Goal: Task Accomplishment & Management: Manage account settings

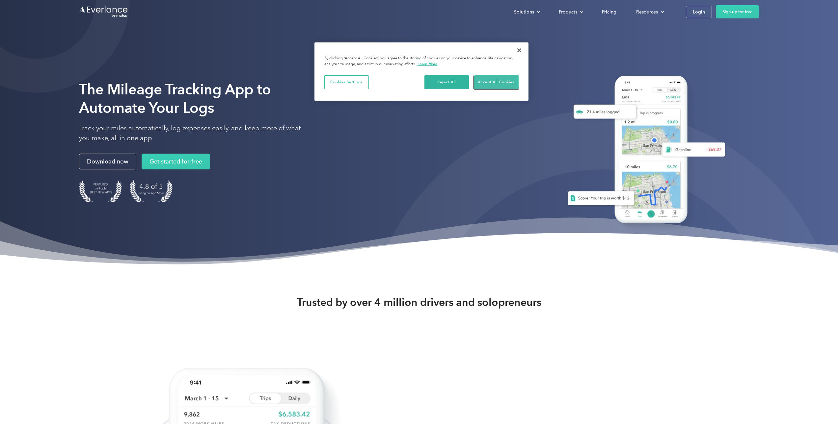
click at [493, 79] on button "Accept All Cookies" at bounding box center [496, 82] width 44 height 14
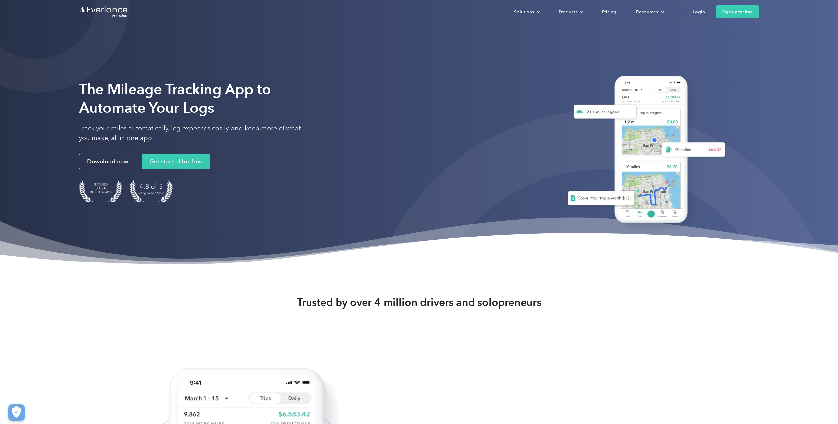
click at [334, 123] on div "The Mileage Tracking App to Automate Your Logs Track your miles automatically, …" at bounding box center [419, 142] width 680 height 201
click at [687, 12] on link "Login" at bounding box center [699, 12] width 26 height 12
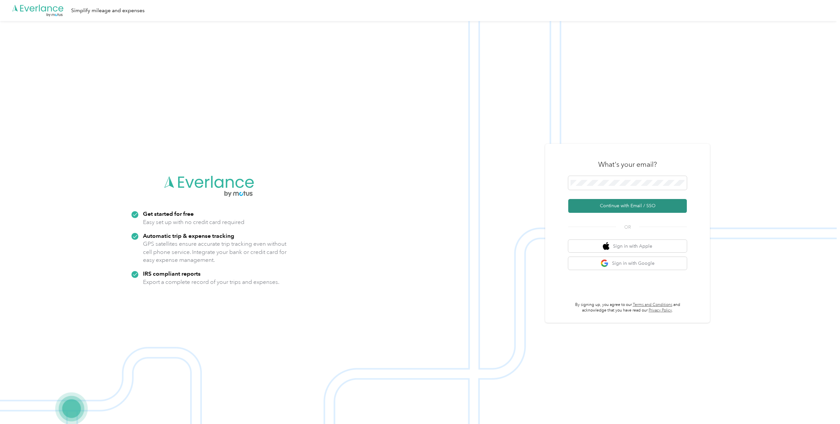
click at [611, 206] on button "Continue with Email / SSO" at bounding box center [627, 206] width 119 height 14
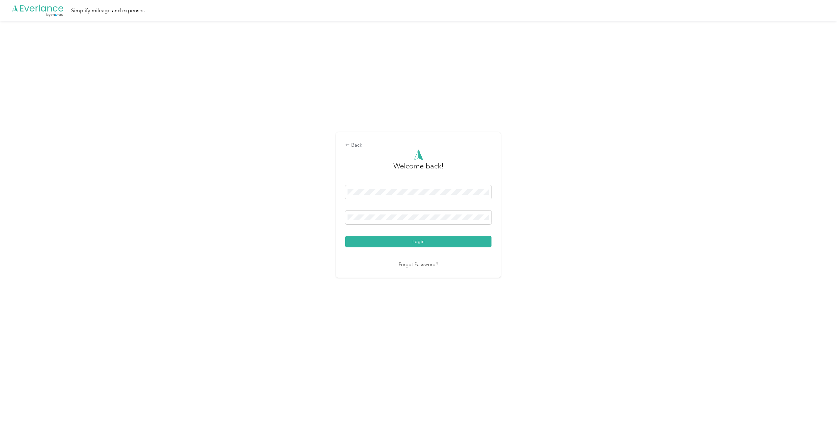
click at [345, 236] on button "Login" at bounding box center [418, 242] width 146 height 12
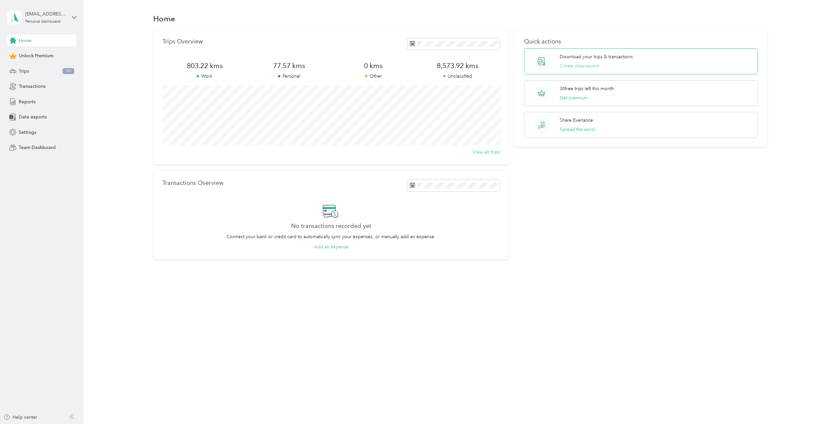
click at [574, 67] on button "Create data export" at bounding box center [578, 66] width 39 height 7
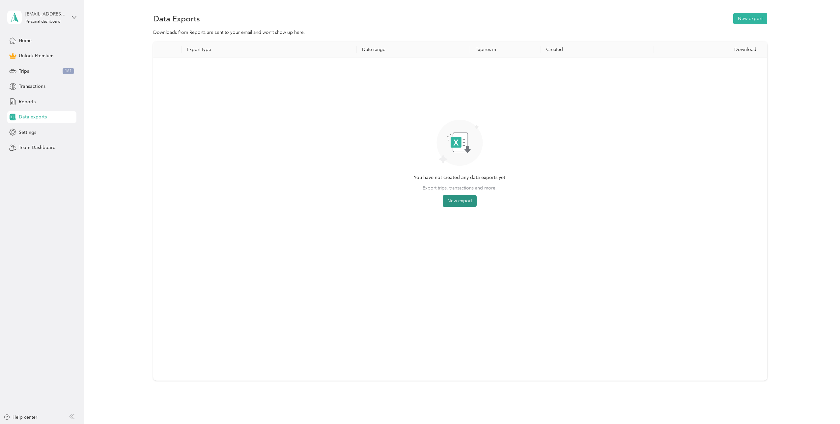
click at [464, 203] on button "New export" at bounding box center [460, 201] width 34 height 12
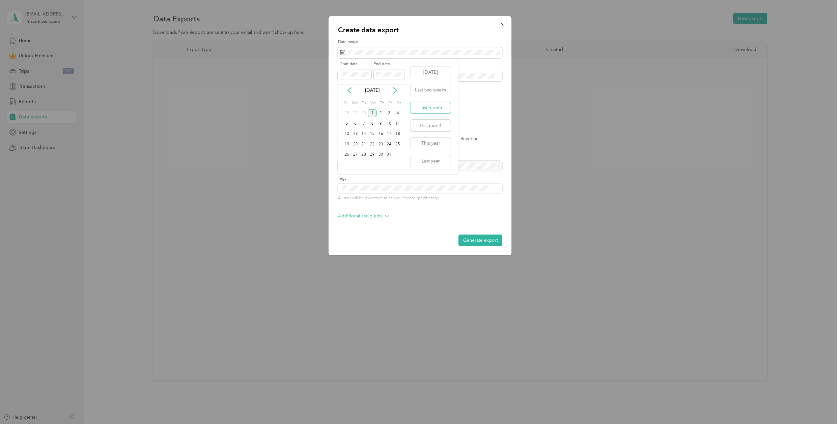
click at [445, 109] on button "Last month" at bounding box center [430, 108] width 40 height 12
click at [490, 106] on label "File format" at bounding box center [420, 107] width 164 height 6
click at [489, 243] on button "Generate export" at bounding box center [480, 241] width 44 height 12
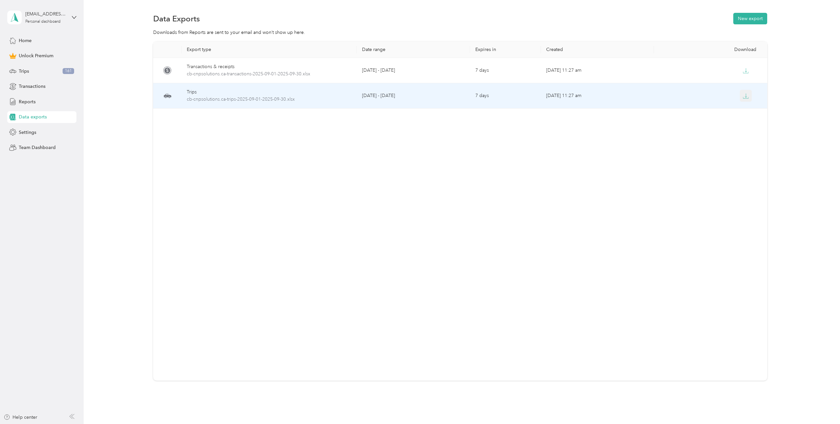
click at [742, 96] on icon "button" at bounding box center [745, 96] width 6 height 6
